Goal: Transaction & Acquisition: Obtain resource

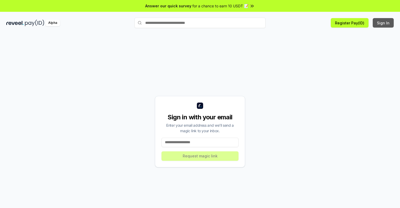
click at [383, 23] on button "Sign In" at bounding box center [382, 22] width 21 height 9
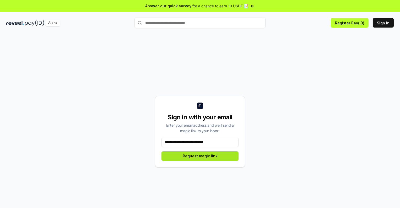
type input "**********"
click at [200, 156] on button "Request magic link" at bounding box center [199, 155] width 77 height 9
